Goal: Task Accomplishment & Management: Manage account settings

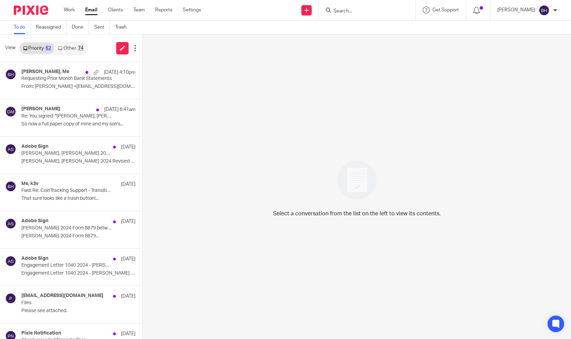
click at [80, 49] on div "74" at bounding box center [81, 48] width 6 height 5
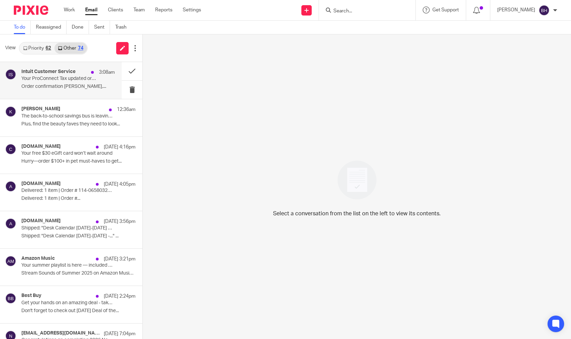
click at [75, 81] on p "Your ProConnect Tax updated order confirmation" at bounding box center [58, 79] width 75 height 6
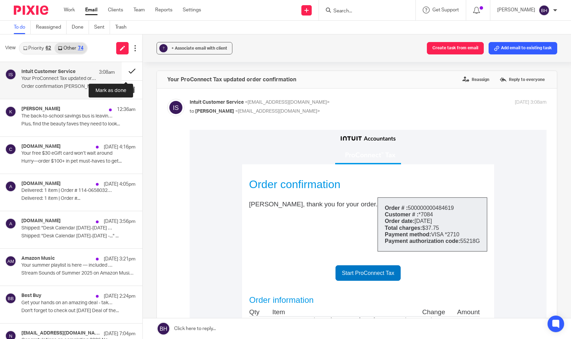
click at [125, 72] on button at bounding box center [132, 71] width 21 height 18
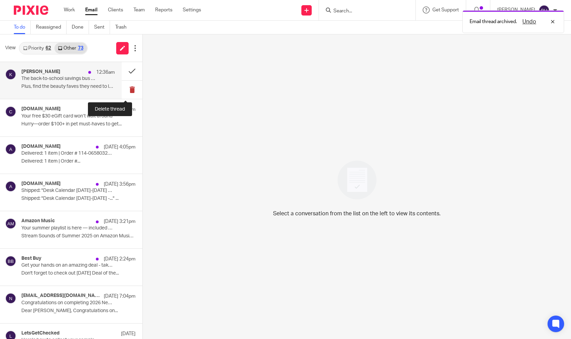
click at [127, 90] on button at bounding box center [132, 90] width 21 height 18
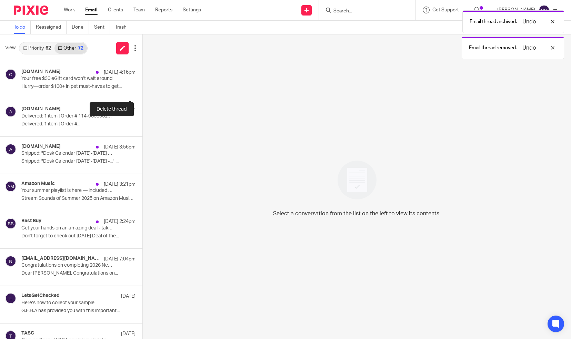
click at [142, 90] on button at bounding box center [145, 90] width 6 height 18
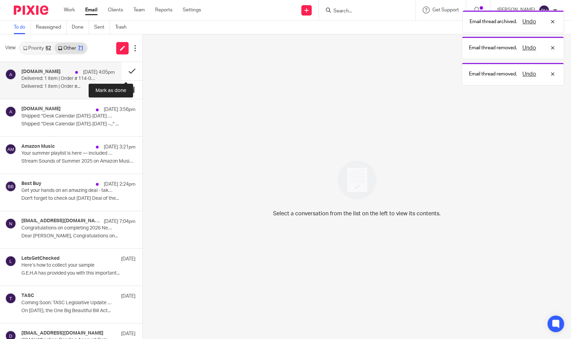
click at [125, 68] on button at bounding box center [132, 71] width 21 height 18
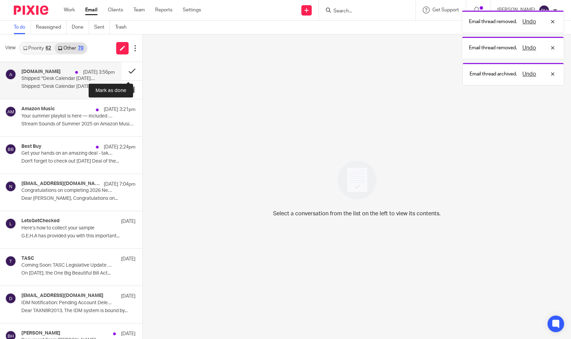
click at [123, 71] on button at bounding box center [132, 71] width 21 height 18
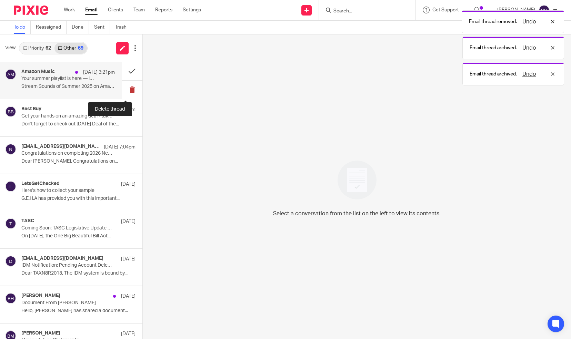
click at [126, 87] on button at bounding box center [132, 90] width 21 height 18
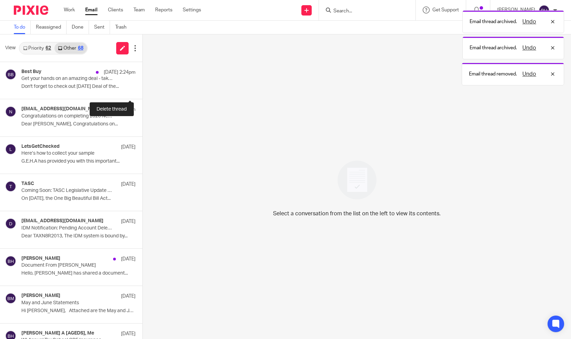
click at [142, 87] on button at bounding box center [145, 90] width 6 height 18
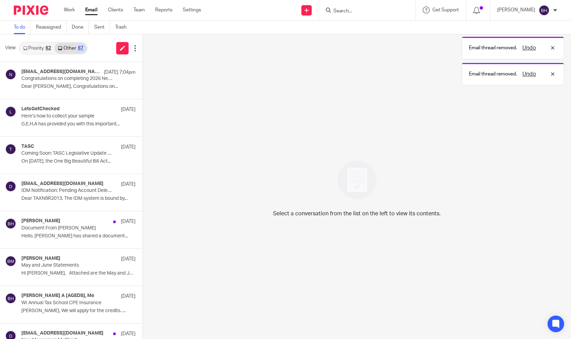
click at [47, 50] on div "62" at bounding box center [49, 48] width 6 height 5
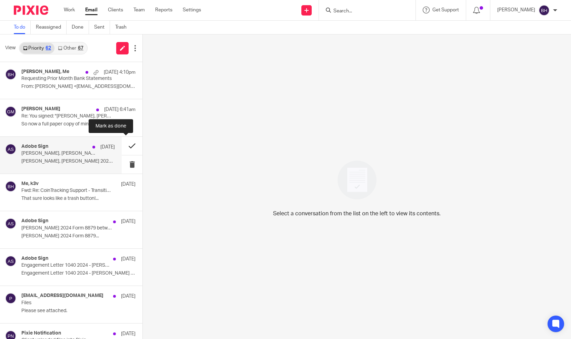
click at [126, 147] on button at bounding box center [132, 146] width 21 height 18
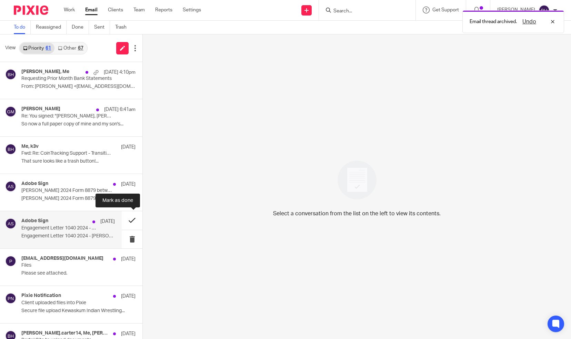
click at [128, 220] on button at bounding box center [132, 220] width 21 height 18
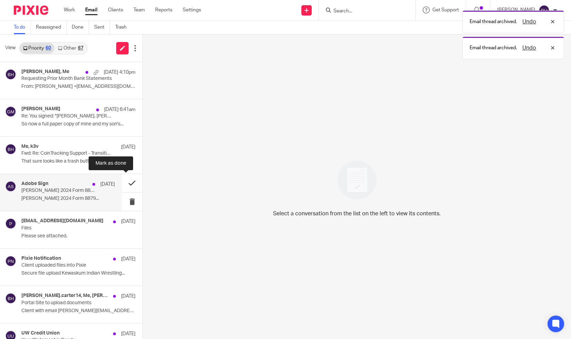
click at [127, 181] on button at bounding box center [132, 183] width 21 height 18
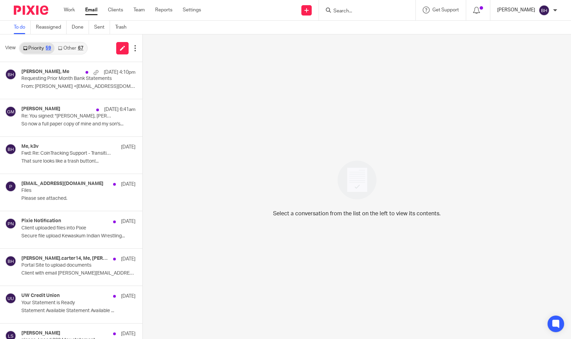
click at [515, 12] on p "Barbara Harmon" at bounding box center [516, 10] width 38 height 7
click at [517, 48] on li "Logout" at bounding box center [531, 48] width 46 height 10
